Goal: Information Seeking & Learning: Learn about a topic

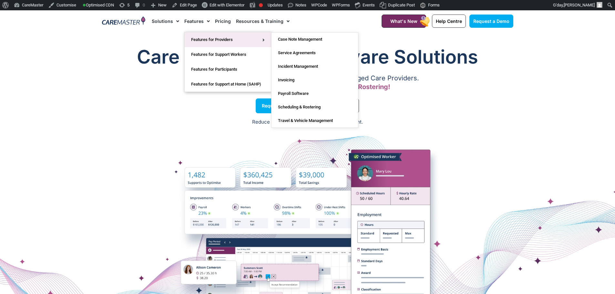
click at [198, 39] on link "Features for Providers" at bounding box center [228, 39] width 87 height 15
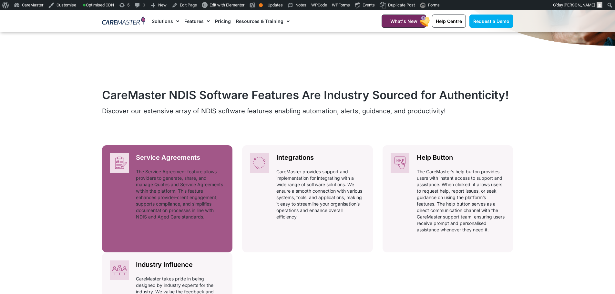
scroll to position [226, 0]
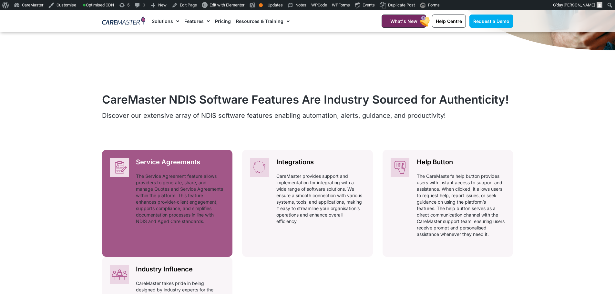
click at [125, 163] on img at bounding box center [119, 167] width 19 height 19
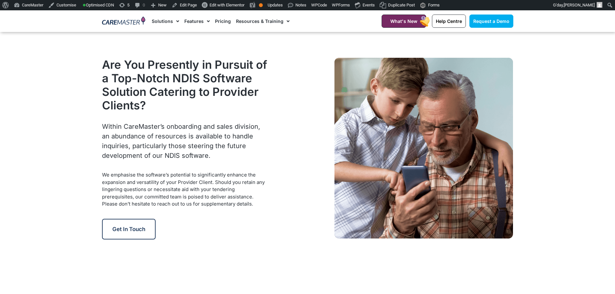
scroll to position [807, 0]
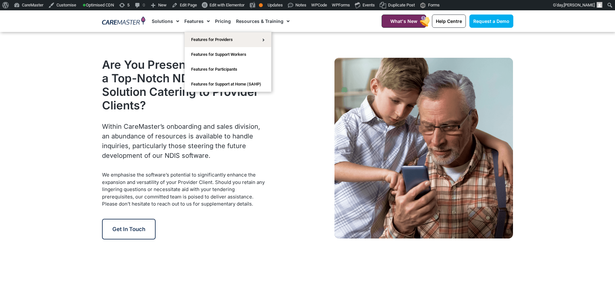
click at [204, 19] on span "Menu" at bounding box center [207, 21] width 6 height 11
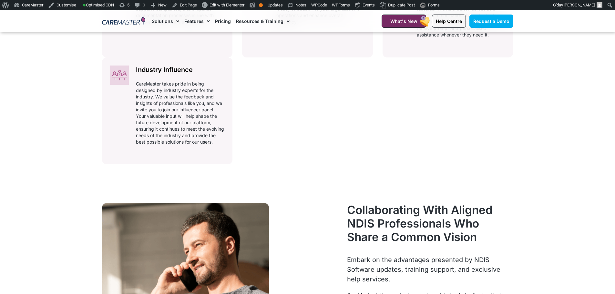
scroll to position [421, 0]
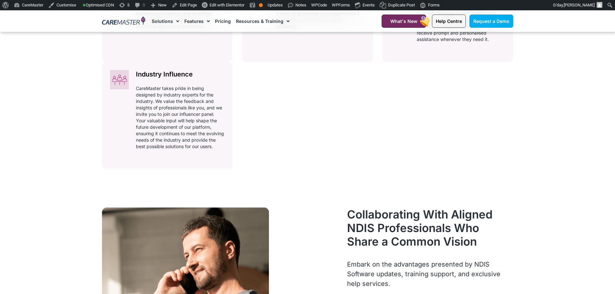
click at [208, 19] on span "Menu" at bounding box center [207, 21] width 6 height 11
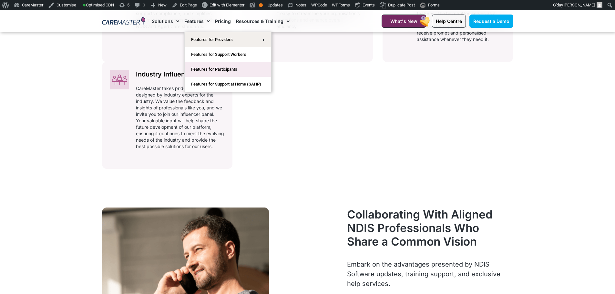
click at [212, 68] on link "Features for Participants" at bounding box center [228, 69] width 87 height 15
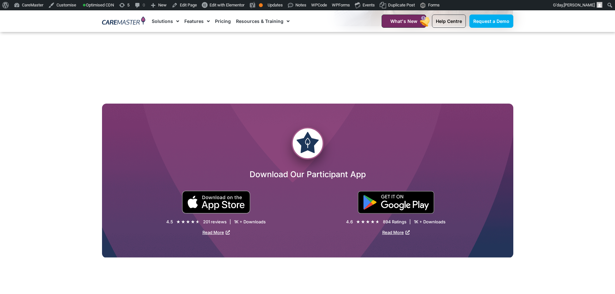
scroll to position [1033, 0]
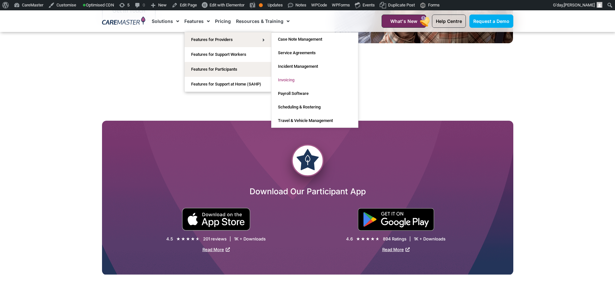
click at [286, 80] on link "Invoicing" at bounding box center [315, 80] width 87 height 14
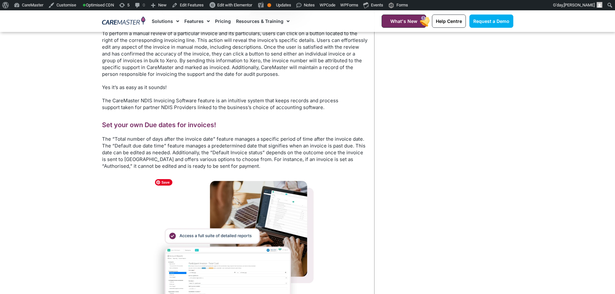
scroll to position [517, 0]
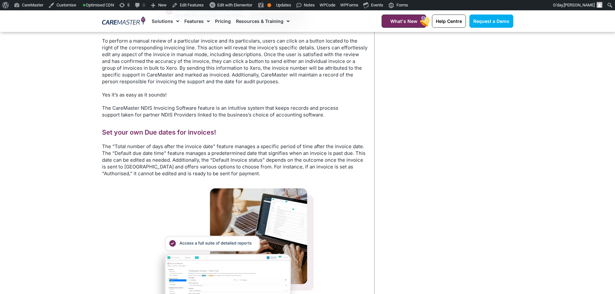
click at [340, 246] on div at bounding box center [235, 260] width 266 height 154
click at [223, 24] on link "Pricing" at bounding box center [223, 21] width 16 height 22
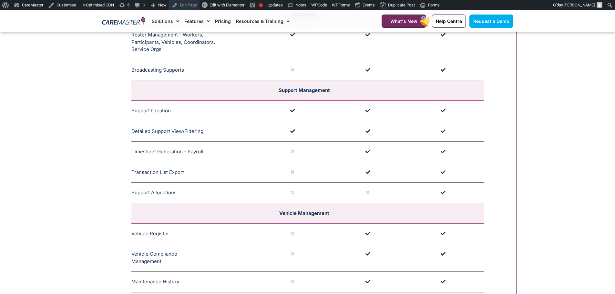
scroll to position [1227, 0]
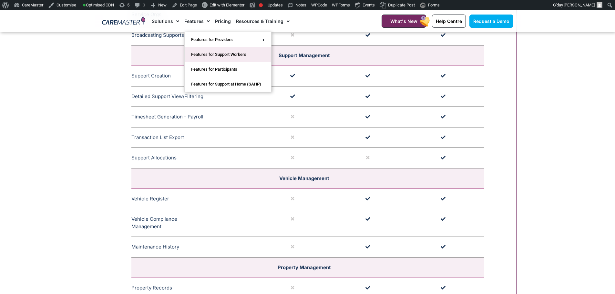
click at [209, 52] on link "Features for Support Workers" at bounding box center [228, 54] width 87 height 15
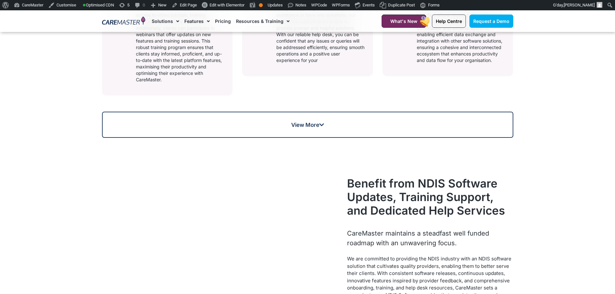
scroll to position [452, 0]
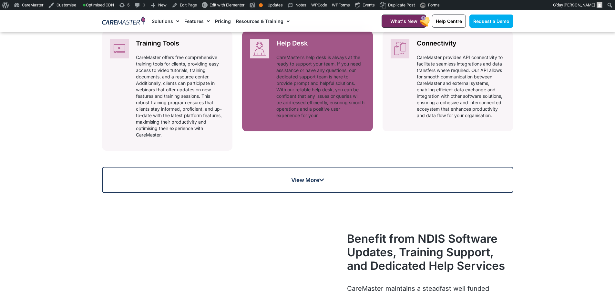
click at [310, 82] on p "CareMaster’s help desk is always at the ready to support your team. If you need…" at bounding box center [320, 86] width 88 height 65
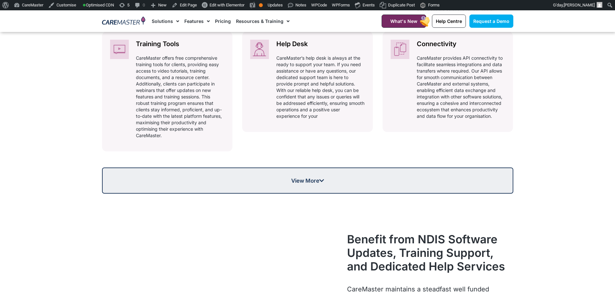
scroll to position [452, 0]
click at [310, 190] on link "View More" at bounding box center [307, 180] width 411 height 26
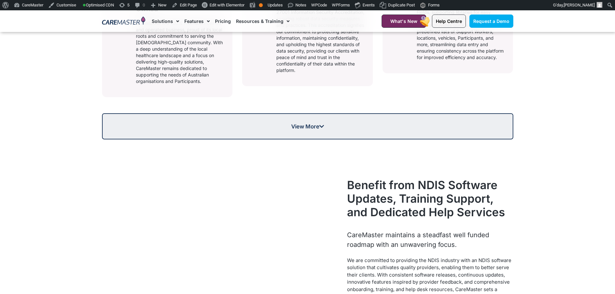
scroll to position [604, 0]
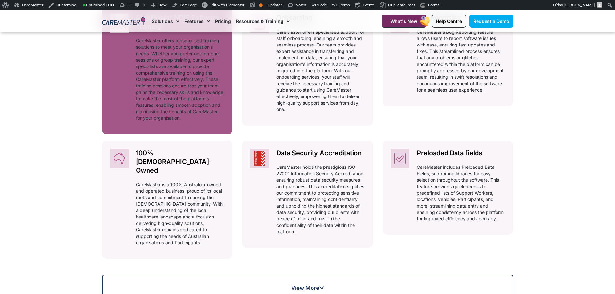
click at [159, 61] on p "CareMaster offers personalised training solutions to meet your organisation’s n…" at bounding box center [180, 79] width 88 height 84
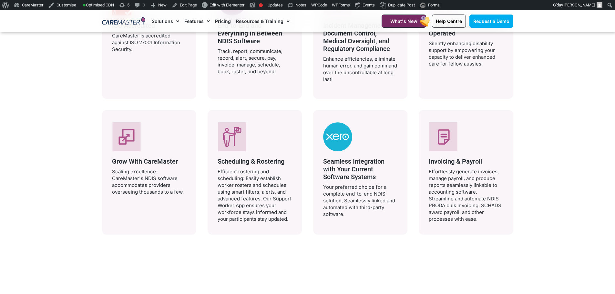
scroll to position [1195, 0]
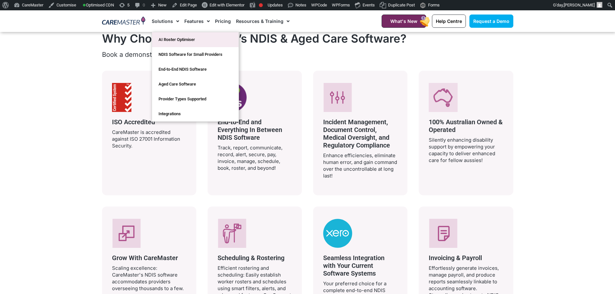
click at [170, 39] on link "AI Roster Optimiser" at bounding box center [195, 39] width 87 height 15
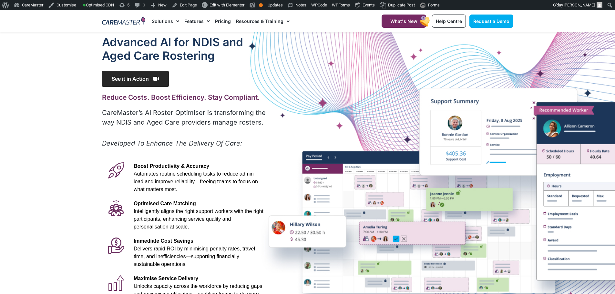
click at [146, 76] on span "See it in Action" at bounding box center [135, 79] width 67 height 16
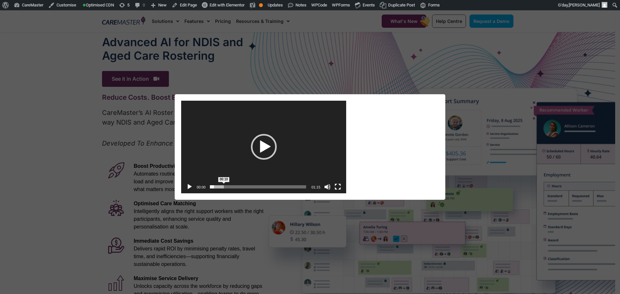
click at [224, 185] on span "Time Slider" at bounding box center [223, 183] width 3 height 3
click at [247, 187] on span "00:28" at bounding box center [259, 186] width 96 height 3
click at [267, 188] on span "00:44" at bounding box center [259, 186] width 96 height 3
click at [448, 55] on div "Video Player https://caremaster.com.au/wp-content/uploads/2025/05/RO_screenshot…" at bounding box center [310, 147] width 620 height 294
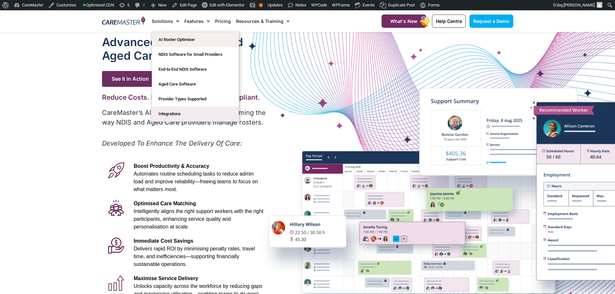
click at [169, 112] on link "Integrations" at bounding box center [195, 114] width 87 height 15
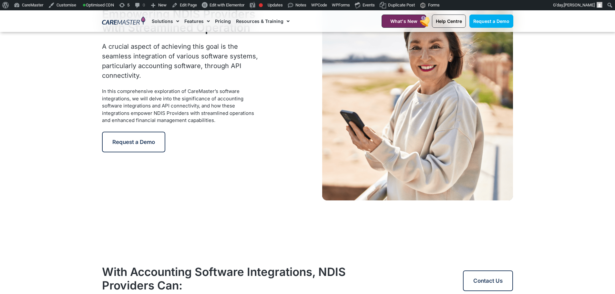
scroll to position [291, 0]
